Goal: Obtain resource: Download file/media

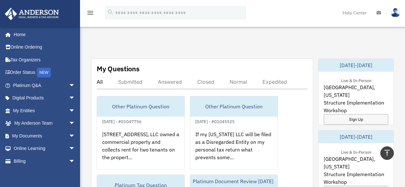
scroll to position [352, 0]
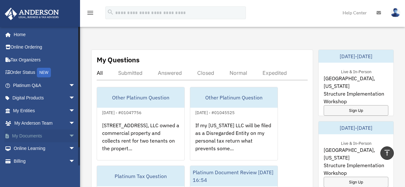
click at [69, 135] on span "arrow_drop_down" at bounding box center [75, 136] width 13 height 13
click at [29, 149] on link "Box" at bounding box center [47, 148] width 76 height 13
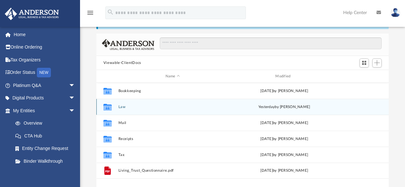
scroll to position [64, 0]
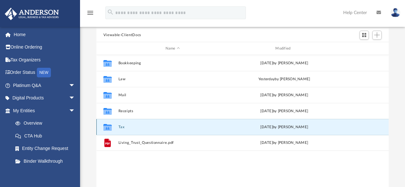
click at [119, 128] on button "Tax" at bounding box center [172, 127] width 109 height 4
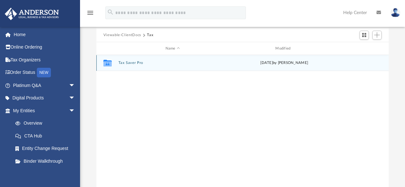
click at [119, 63] on button "Tax Saver Pro" at bounding box center [172, 63] width 109 height 4
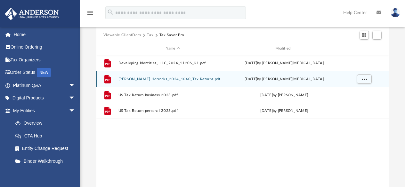
click at [137, 78] on button "[PERSON_NAME] Horrocks_2024_1040_Tax Returns.pdf" at bounding box center [172, 79] width 109 height 4
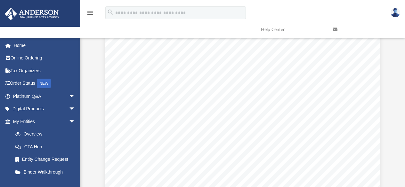
scroll to position [0, 0]
